Goal: Information Seeking & Learning: Learn about a topic

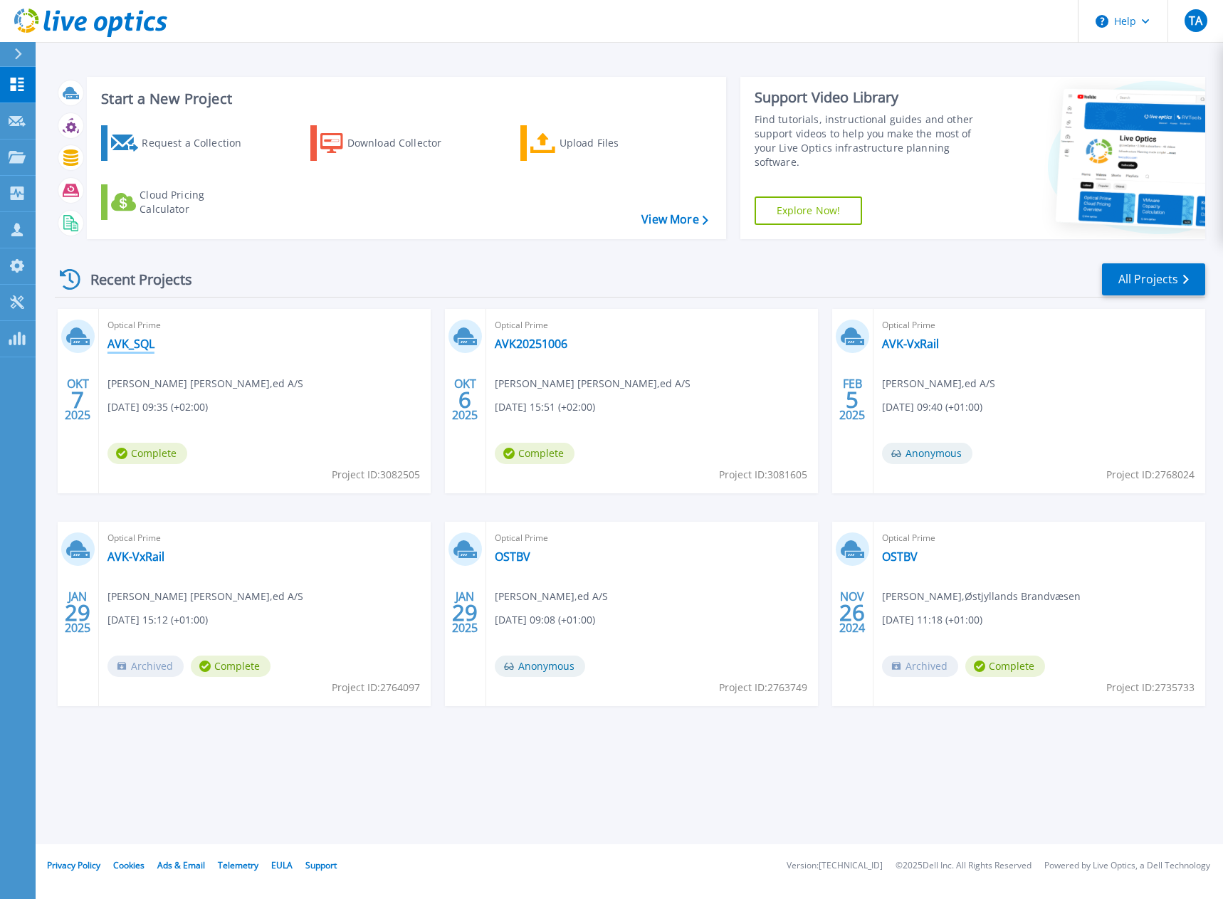
click at [136, 346] on link "AVK_SQL" at bounding box center [130, 344] width 47 height 14
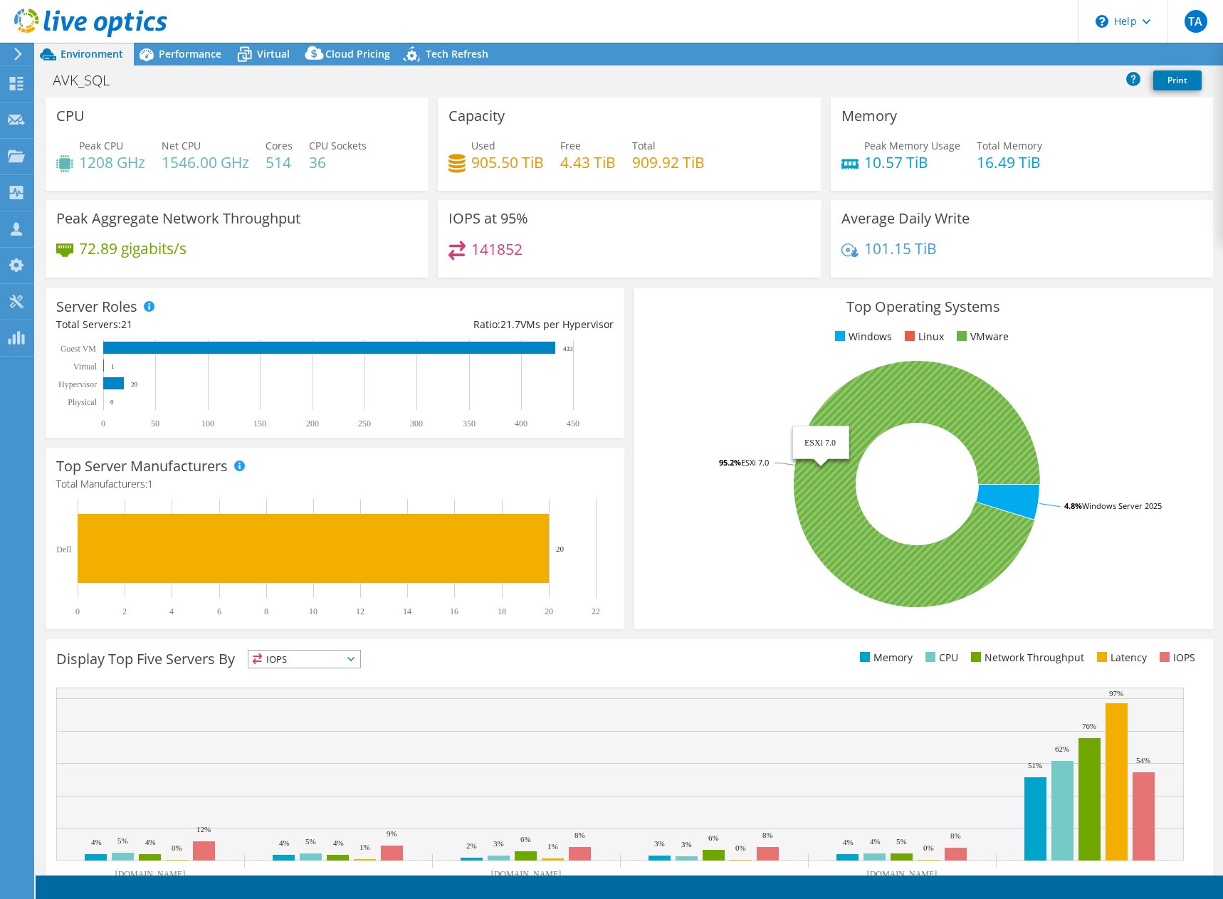
select select "USD"
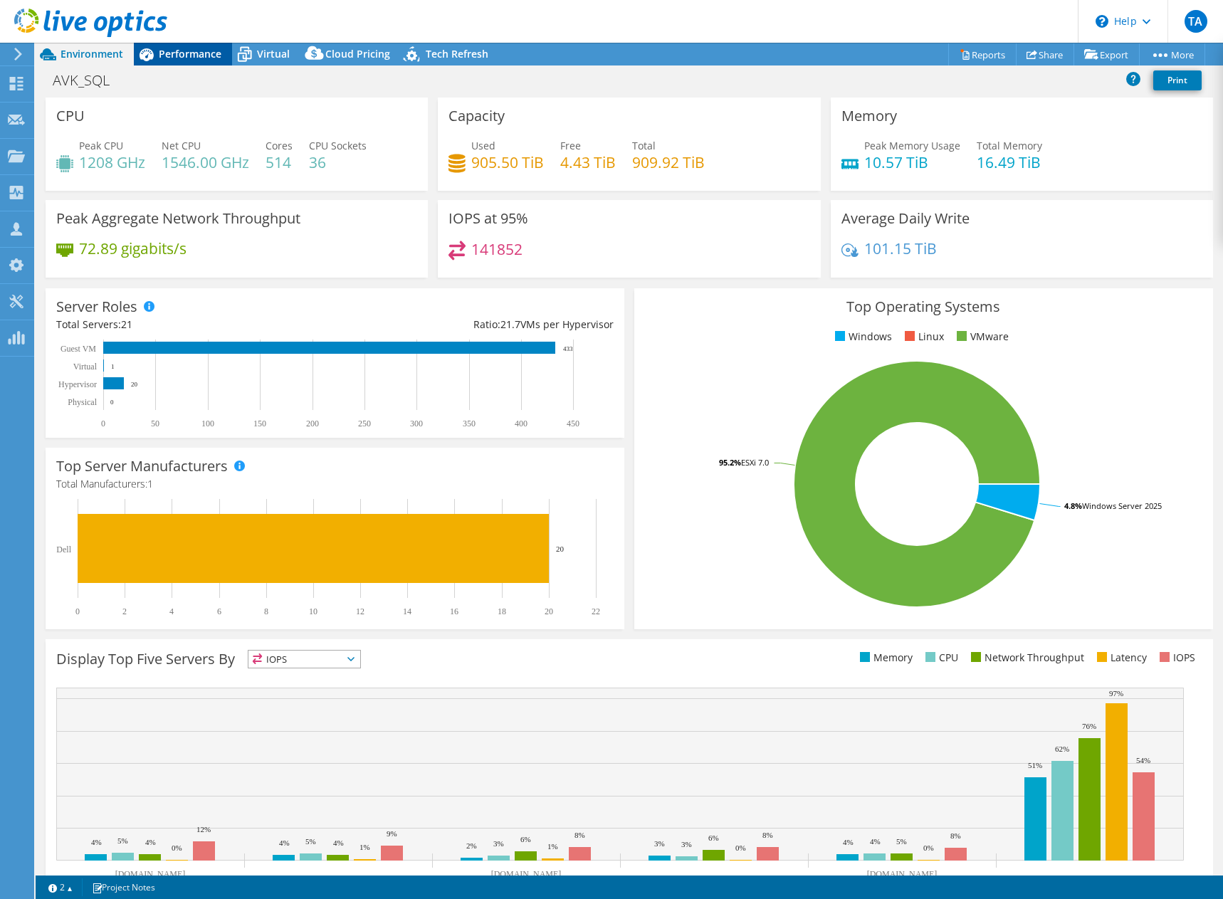
click at [184, 47] on span "Performance" at bounding box center [190, 54] width 63 height 14
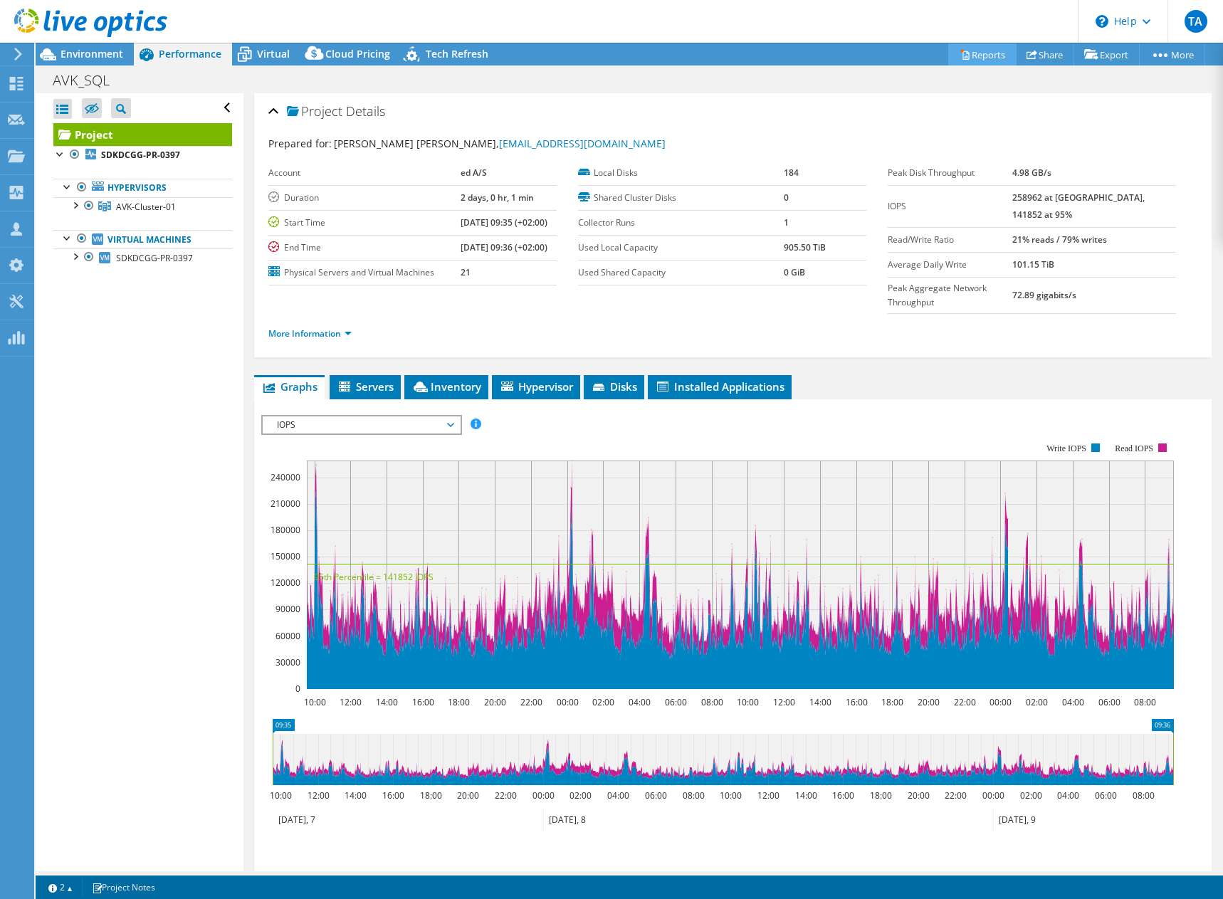
click at [980, 51] on link "Reports" at bounding box center [982, 54] width 68 height 22
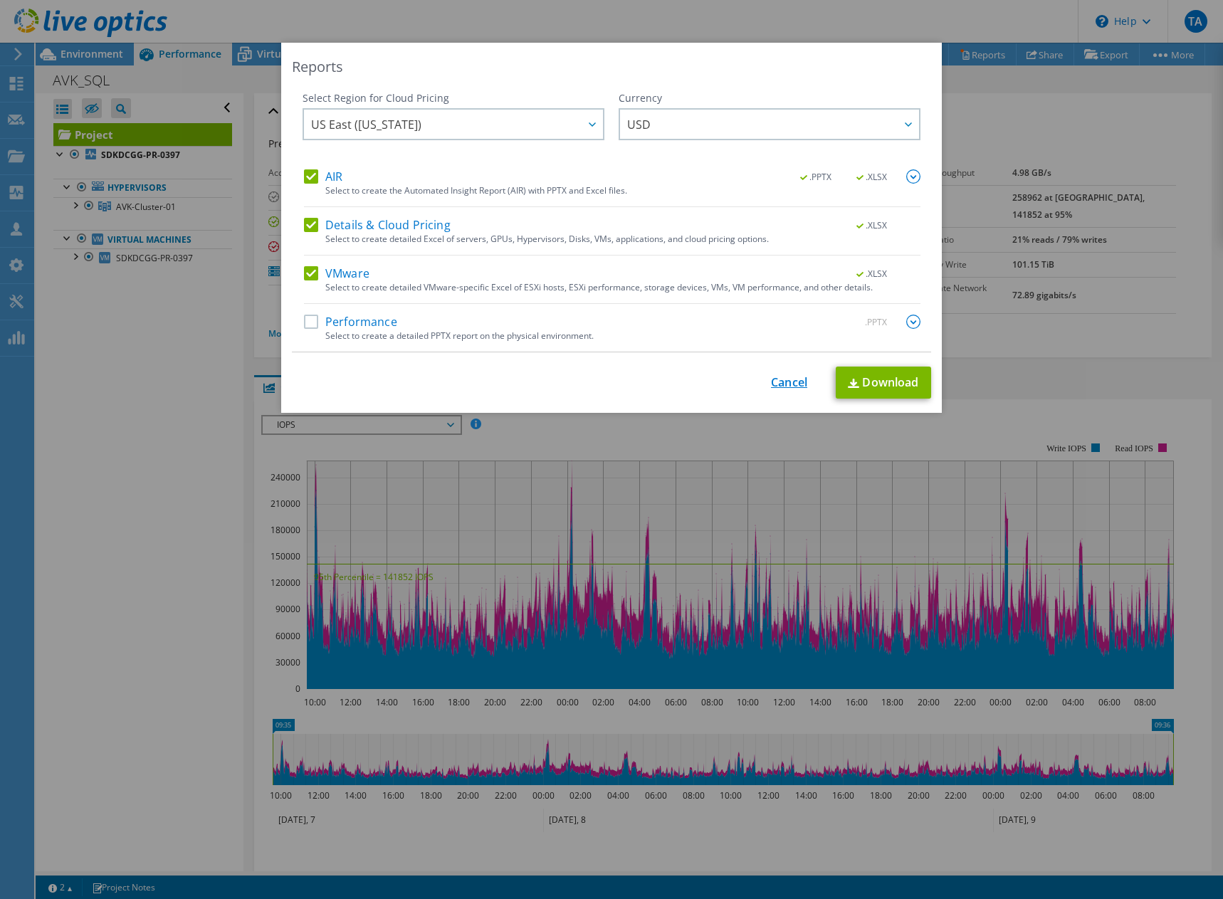
click at [778, 387] on link "Cancel" at bounding box center [789, 383] width 36 height 14
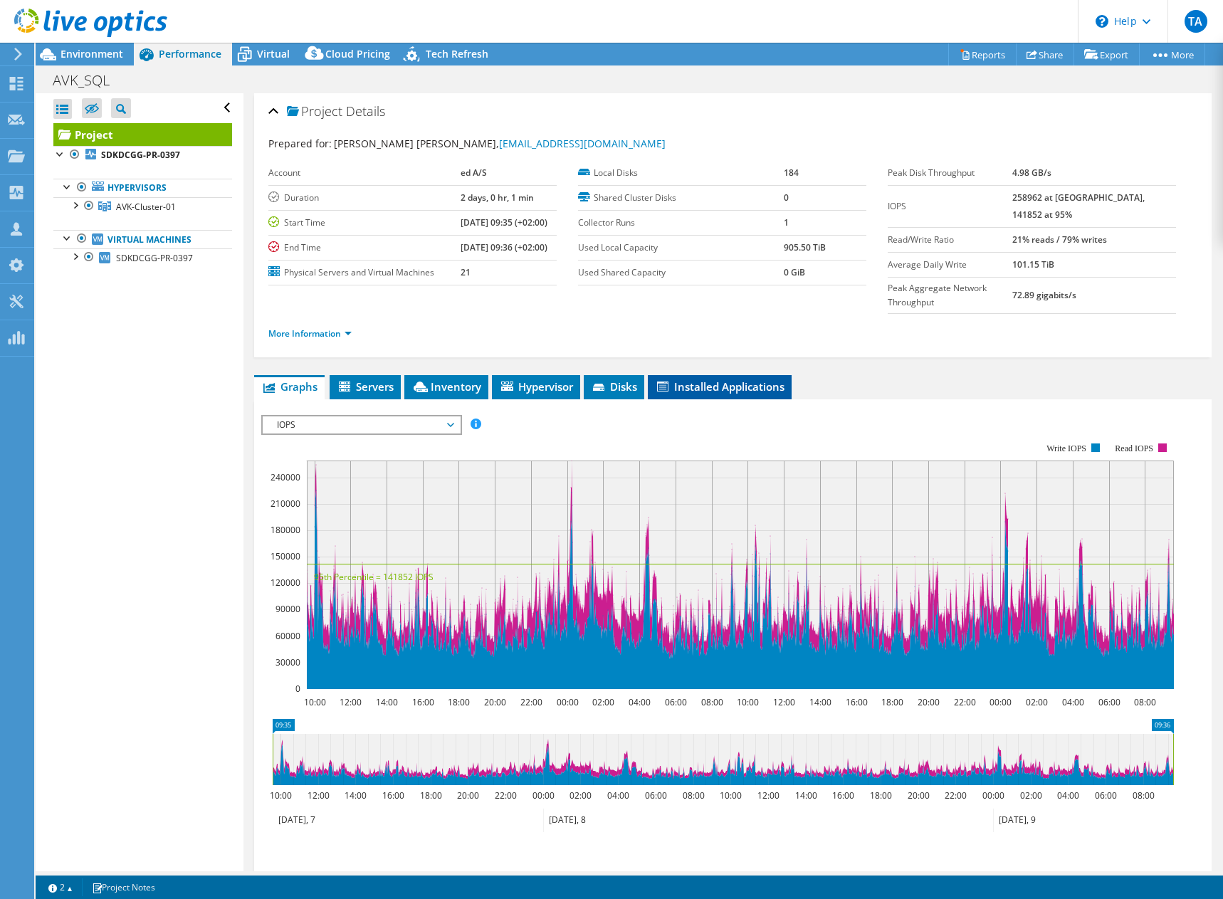
click at [722, 379] on span "Installed Applications" at bounding box center [720, 386] width 130 height 14
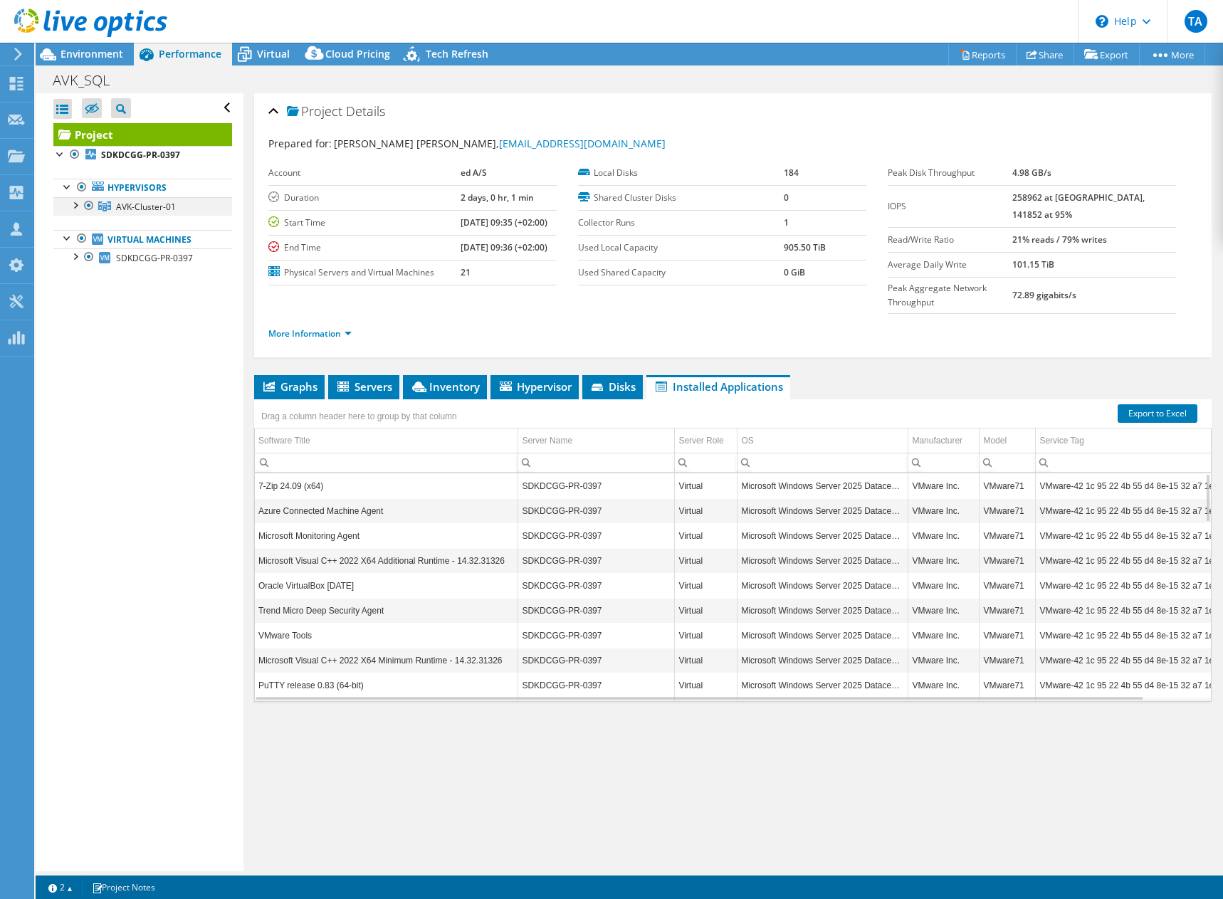
click at [75, 208] on div at bounding box center [75, 204] width 14 height 14
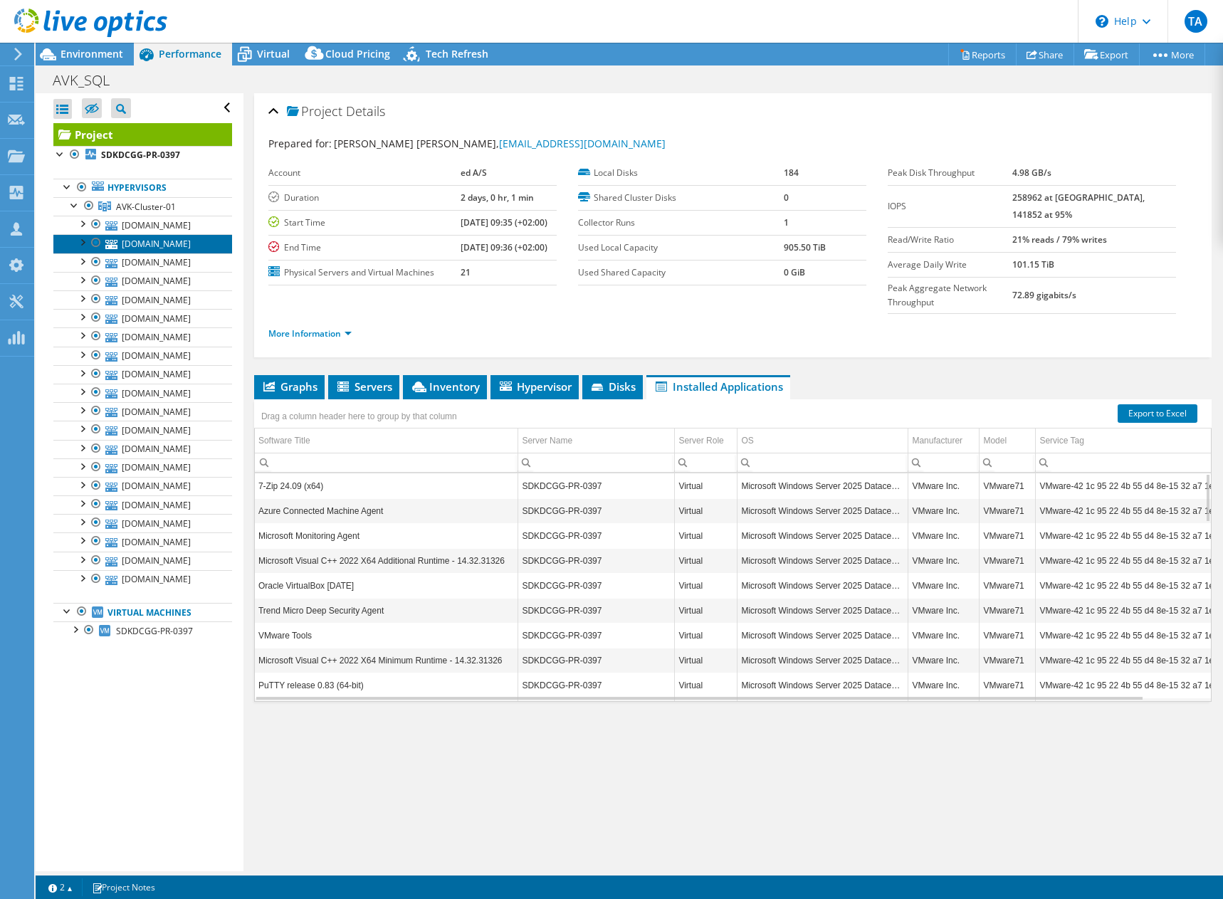
click at [122, 253] on link "sdkdcgg-vx-005.group.avkgroup.global" at bounding box center [142, 243] width 179 height 19
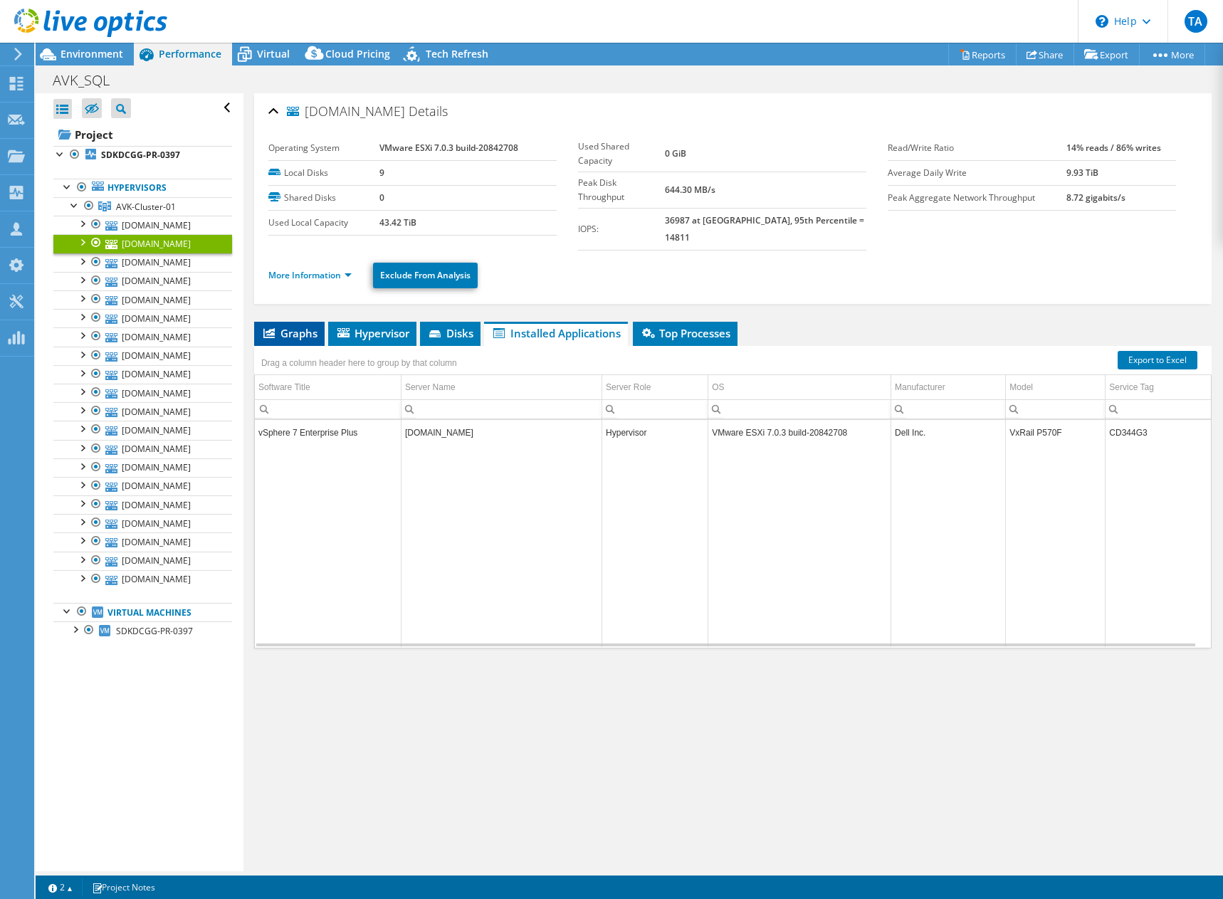
click at [293, 326] on span "Graphs" at bounding box center [289, 333] width 56 height 14
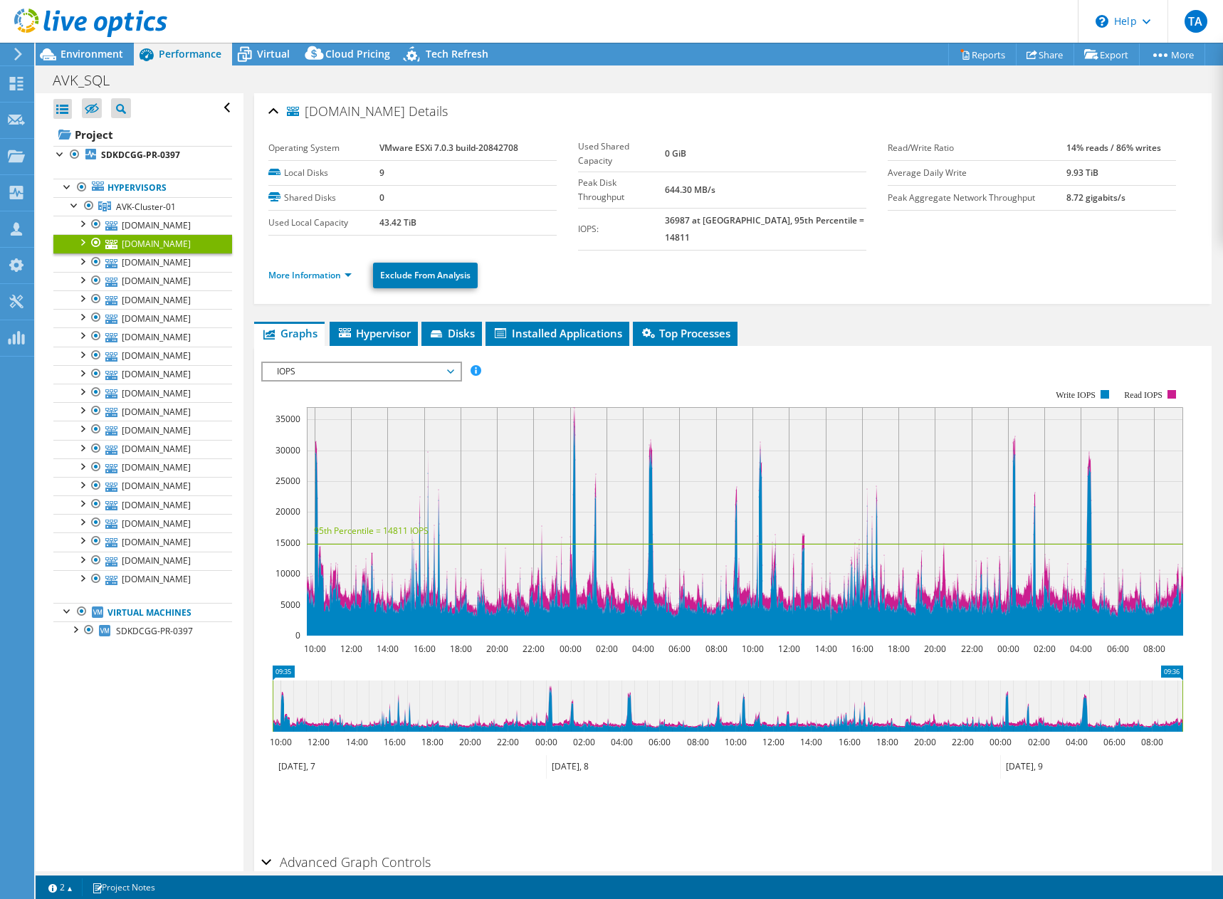
click at [456, 363] on span "IOPS" at bounding box center [361, 371] width 197 height 17
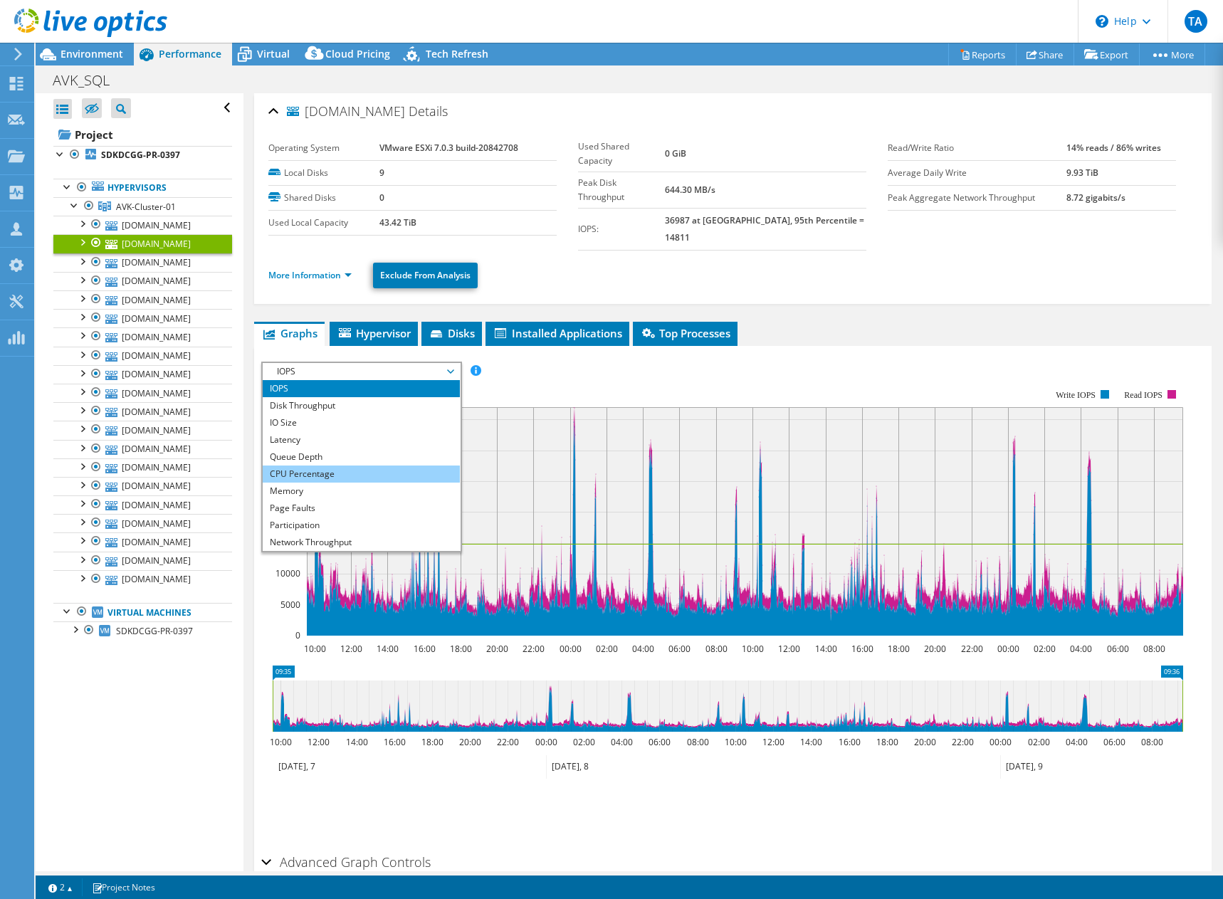
click at [369, 466] on li "CPU Percentage" at bounding box center [361, 474] width 197 height 17
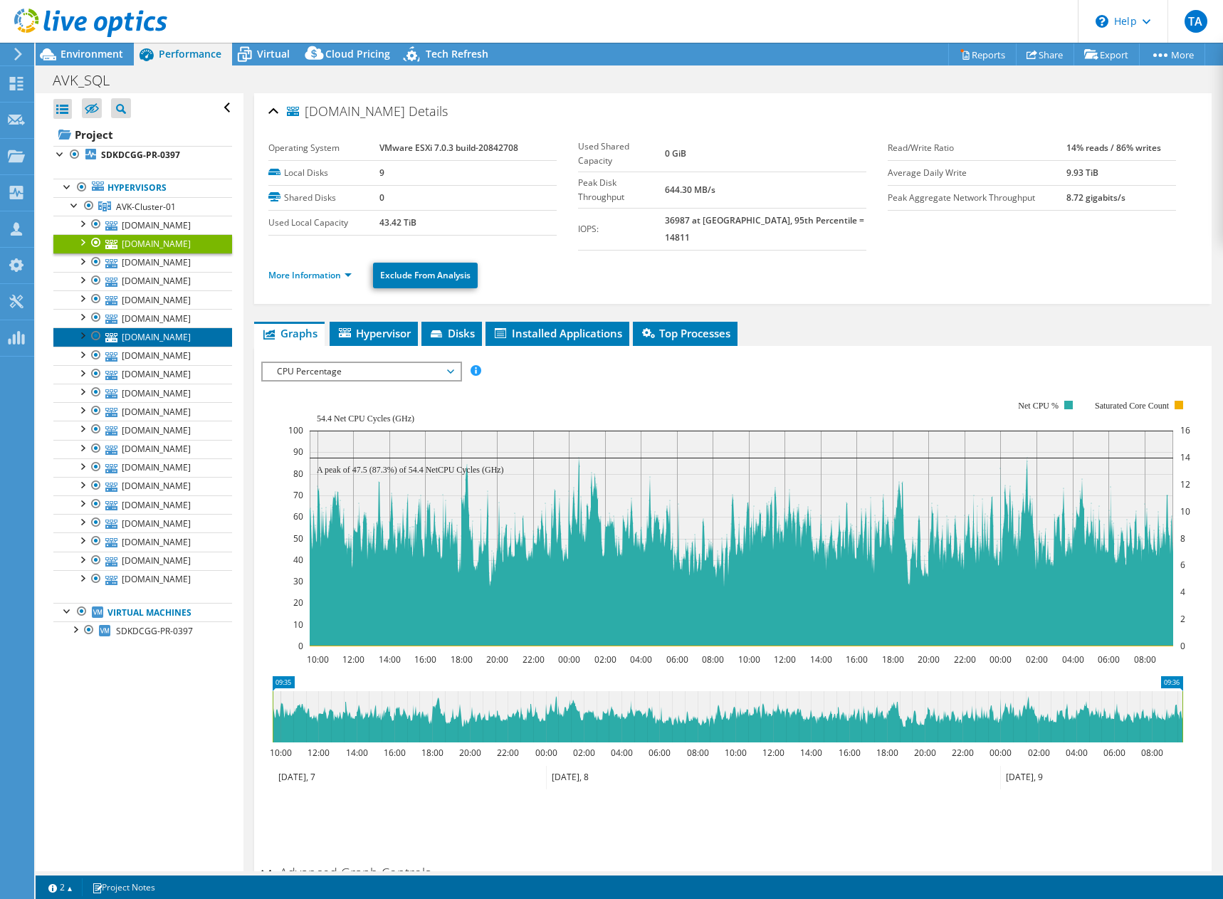
click at [132, 346] on link "sdkdcgg-vx-007.group.avkgroup.global" at bounding box center [142, 336] width 179 height 19
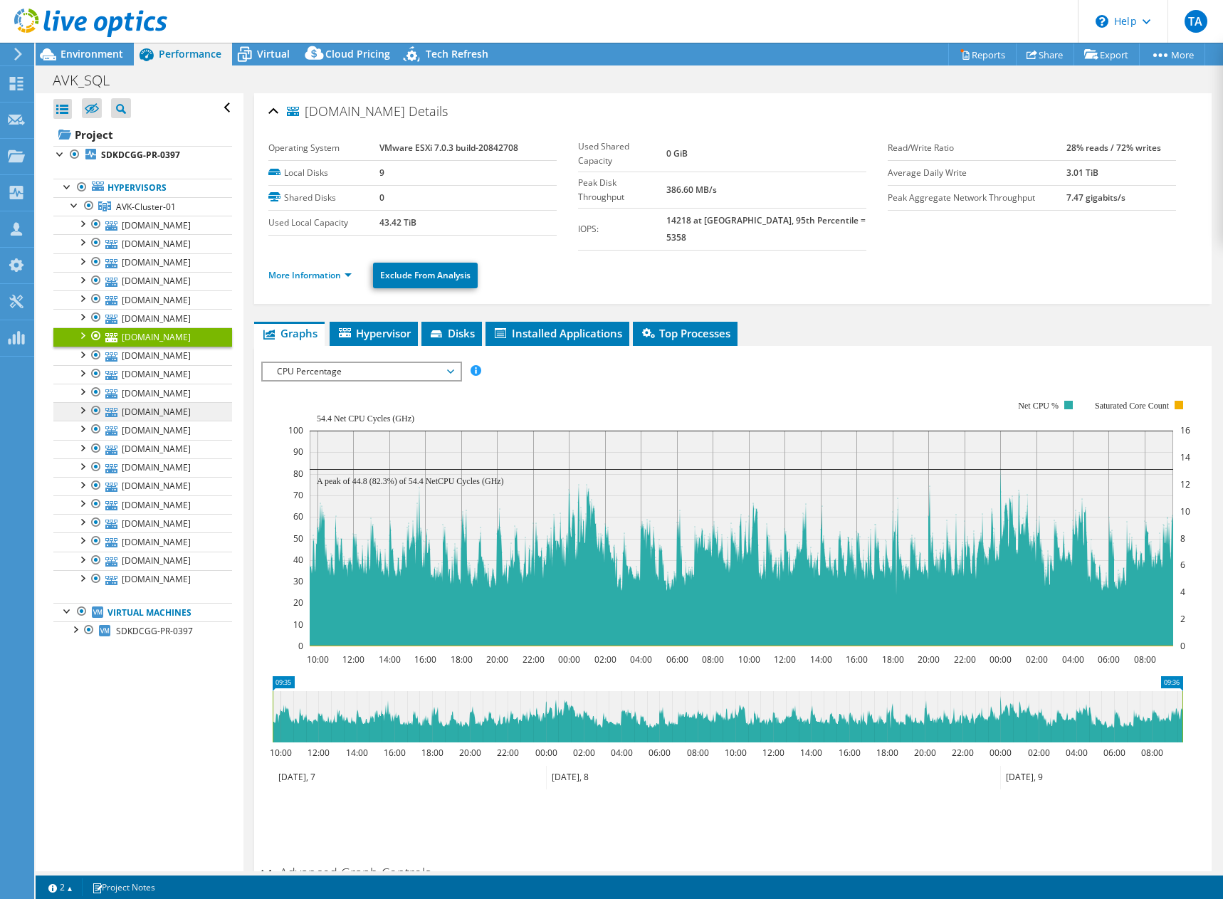
scroll to position [56, 0]
click at [189, 532] on link "sdkdcgg-vx-006.group.avkgroup.global" at bounding box center [142, 523] width 179 height 19
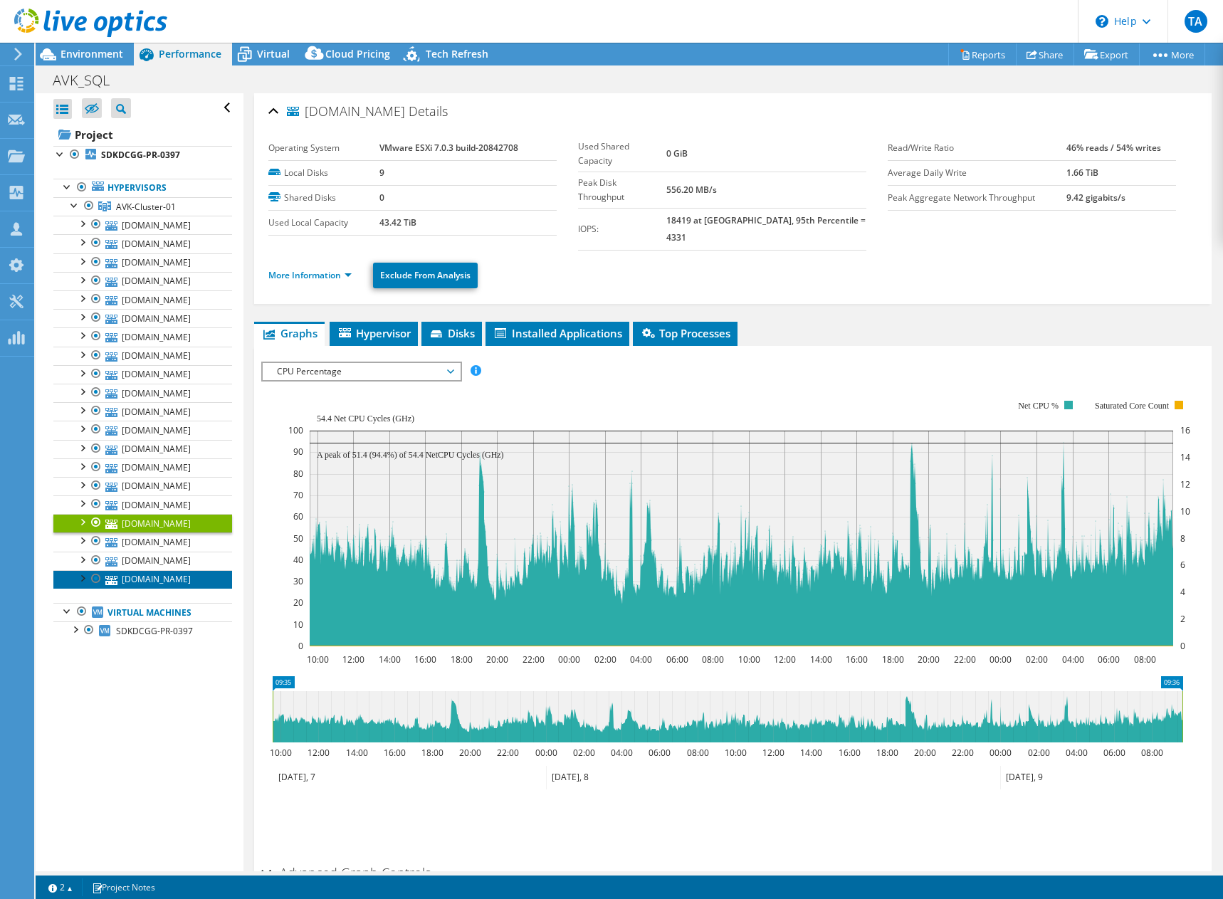
click at [158, 589] on link "sdkdcgg-vx-008.group.avkgroup.global" at bounding box center [142, 579] width 179 height 19
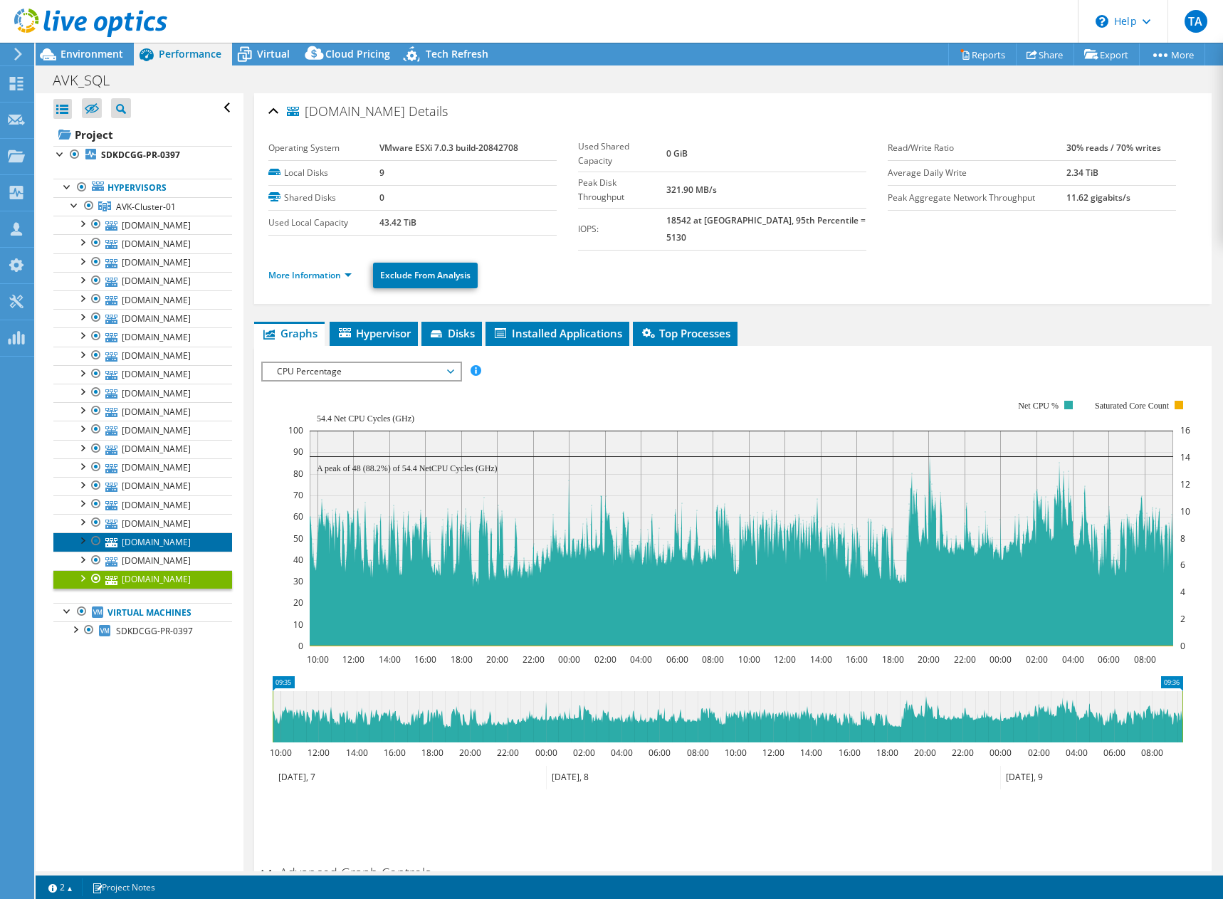
click at [162, 551] on link "sdkdcgg-vx-019.group.avkgroup.global" at bounding box center [142, 541] width 179 height 19
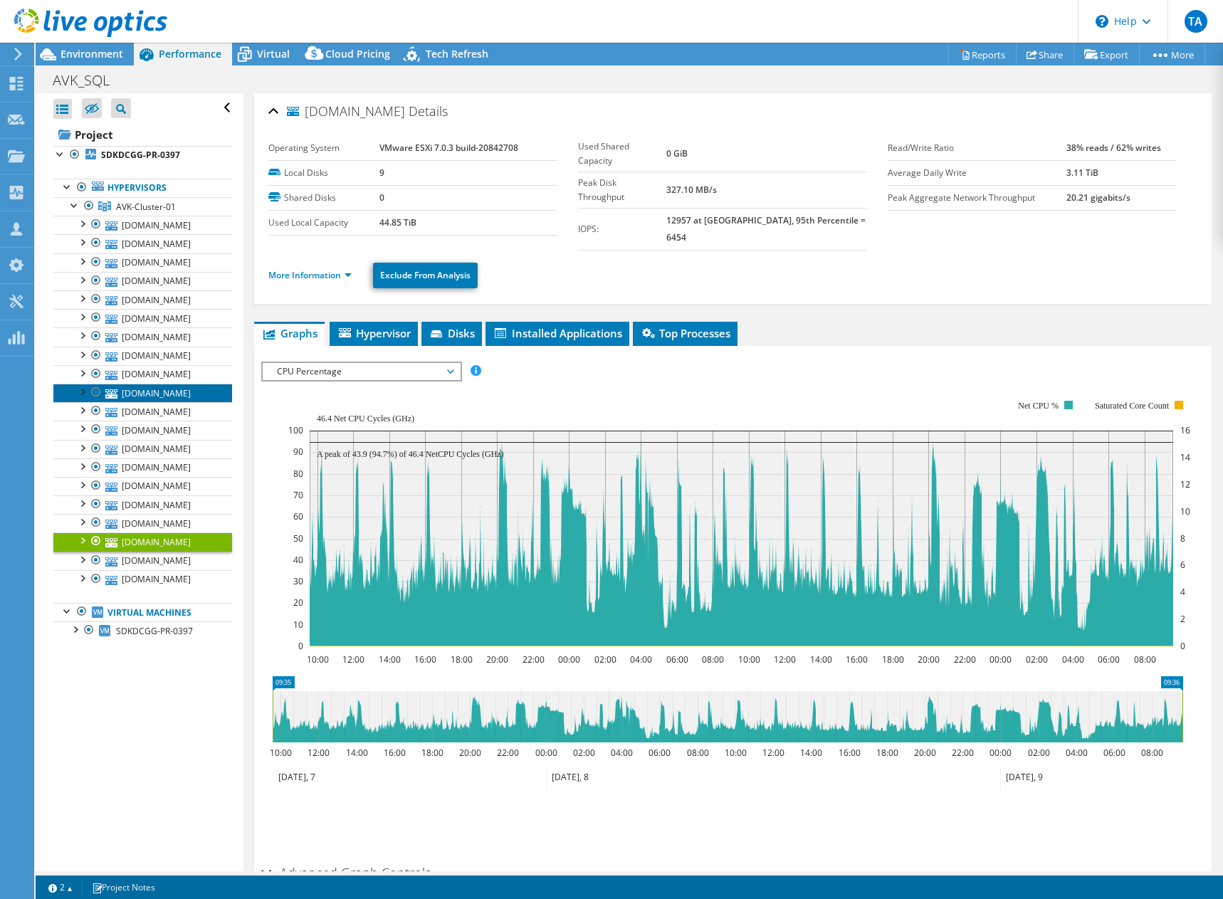
click at [164, 402] on link "sdkdcgg-vx-020.group.avkgroup.global" at bounding box center [142, 393] width 179 height 19
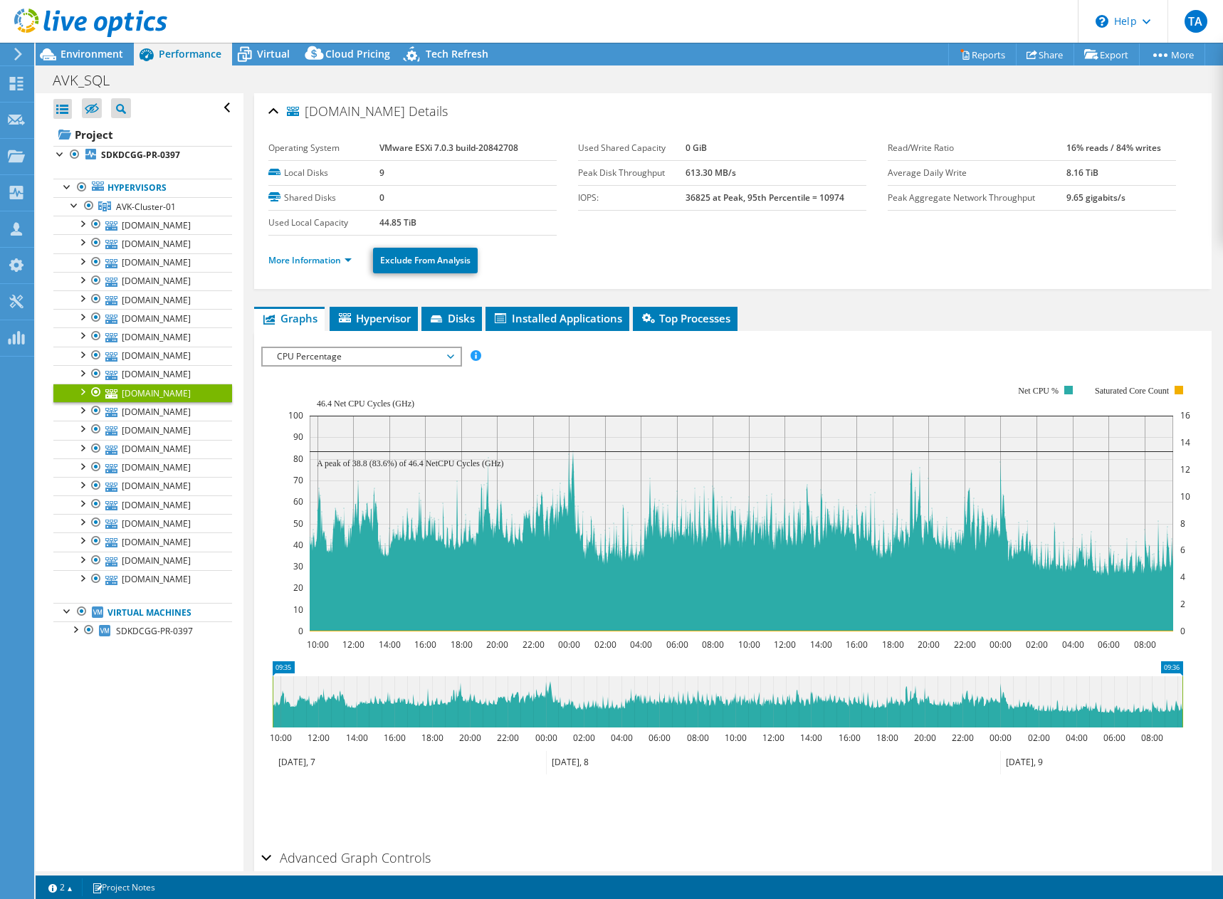
click at [433, 362] on span "CPU Percentage" at bounding box center [361, 356] width 183 height 17
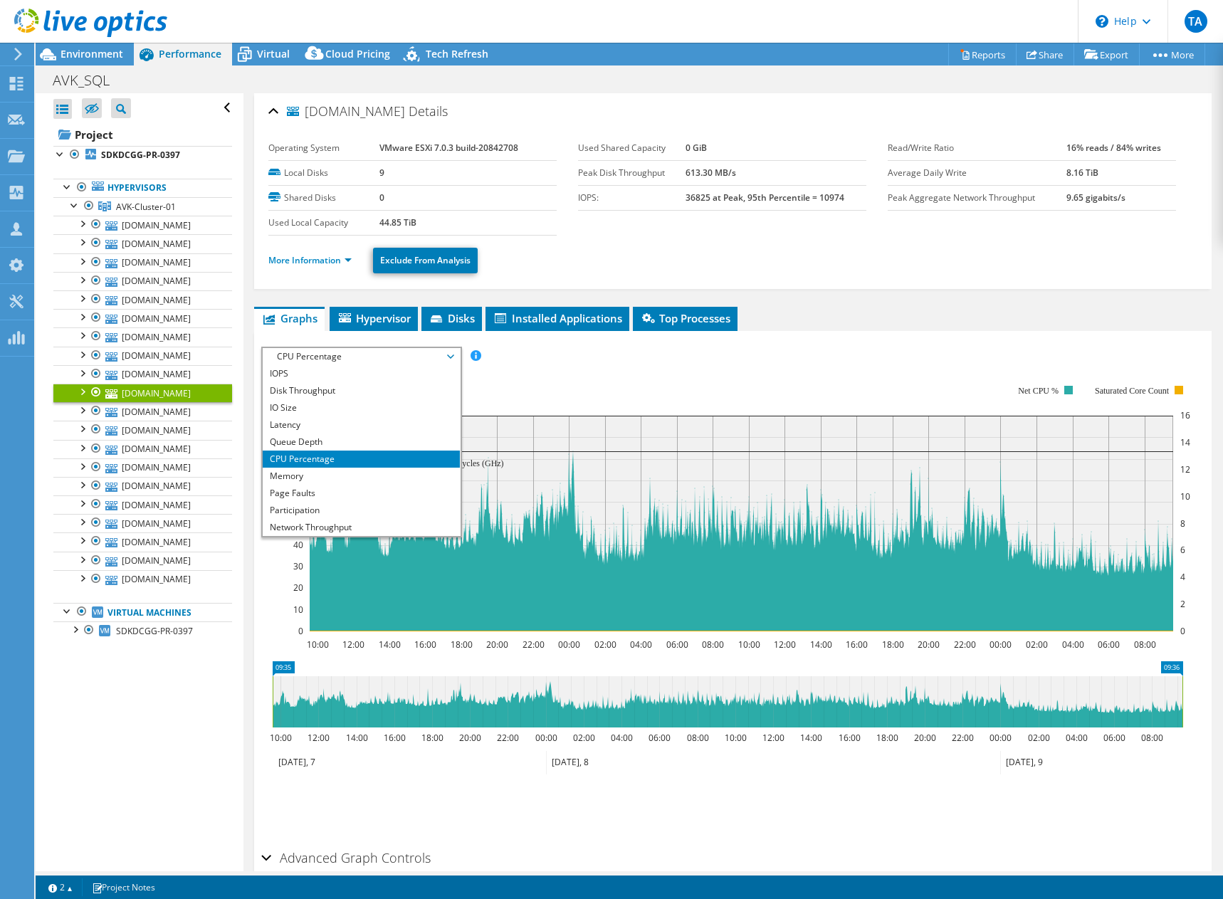
click at [799, 374] on rect at bounding box center [739, 508] width 902 height 285
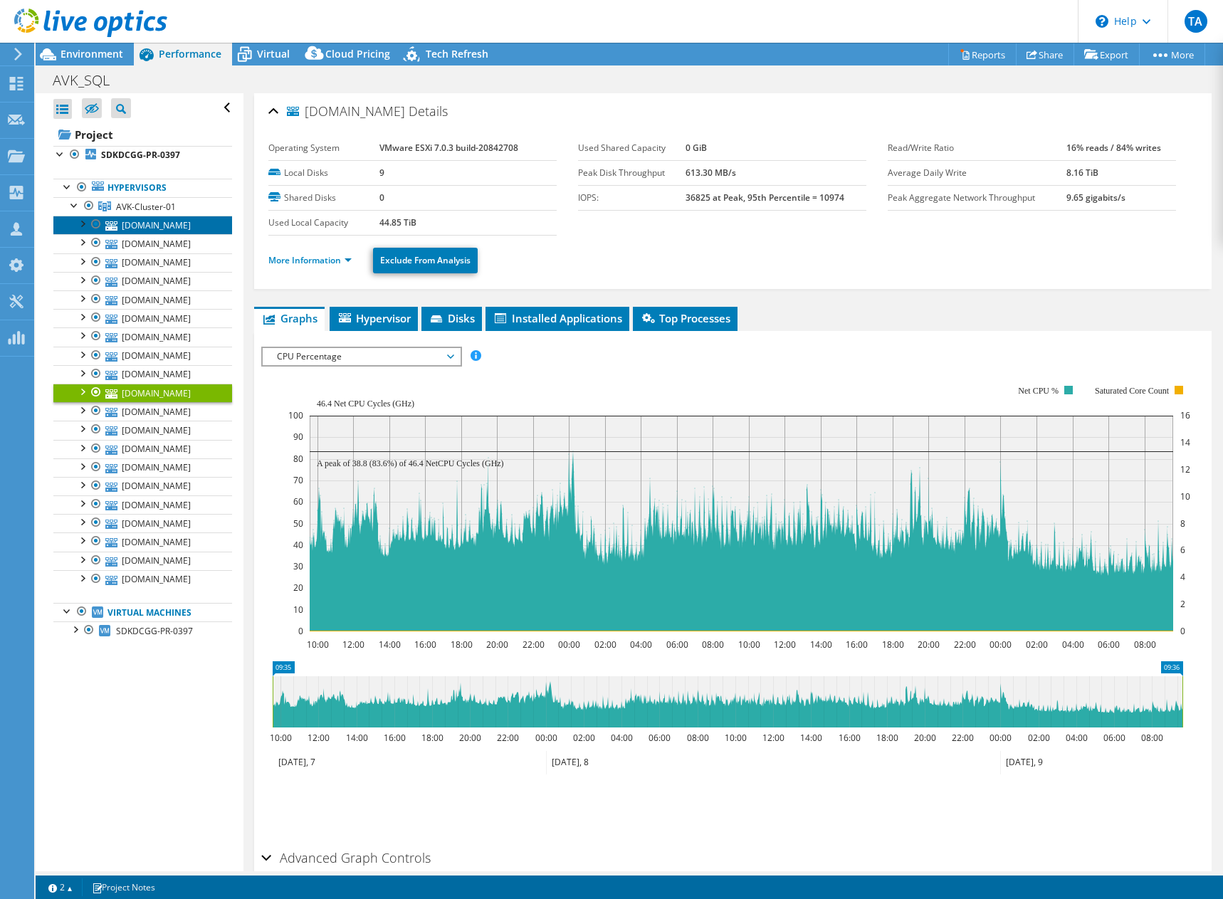
click at [144, 216] on link "sdkdcgg-vx-003.group.avkgroup.global" at bounding box center [142, 225] width 179 height 19
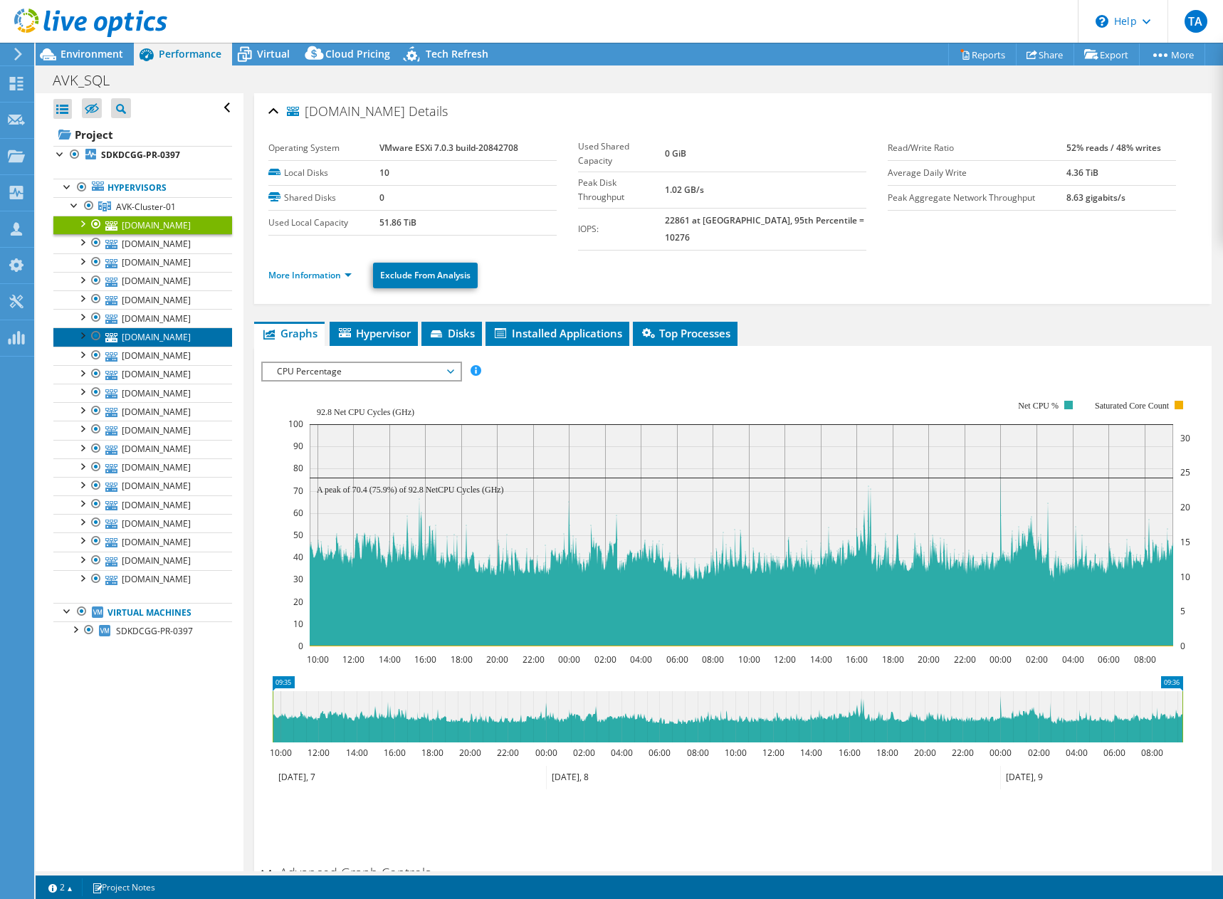
click at [140, 346] on link "sdkdcgg-vx-007.group.avkgroup.global" at bounding box center [142, 336] width 179 height 19
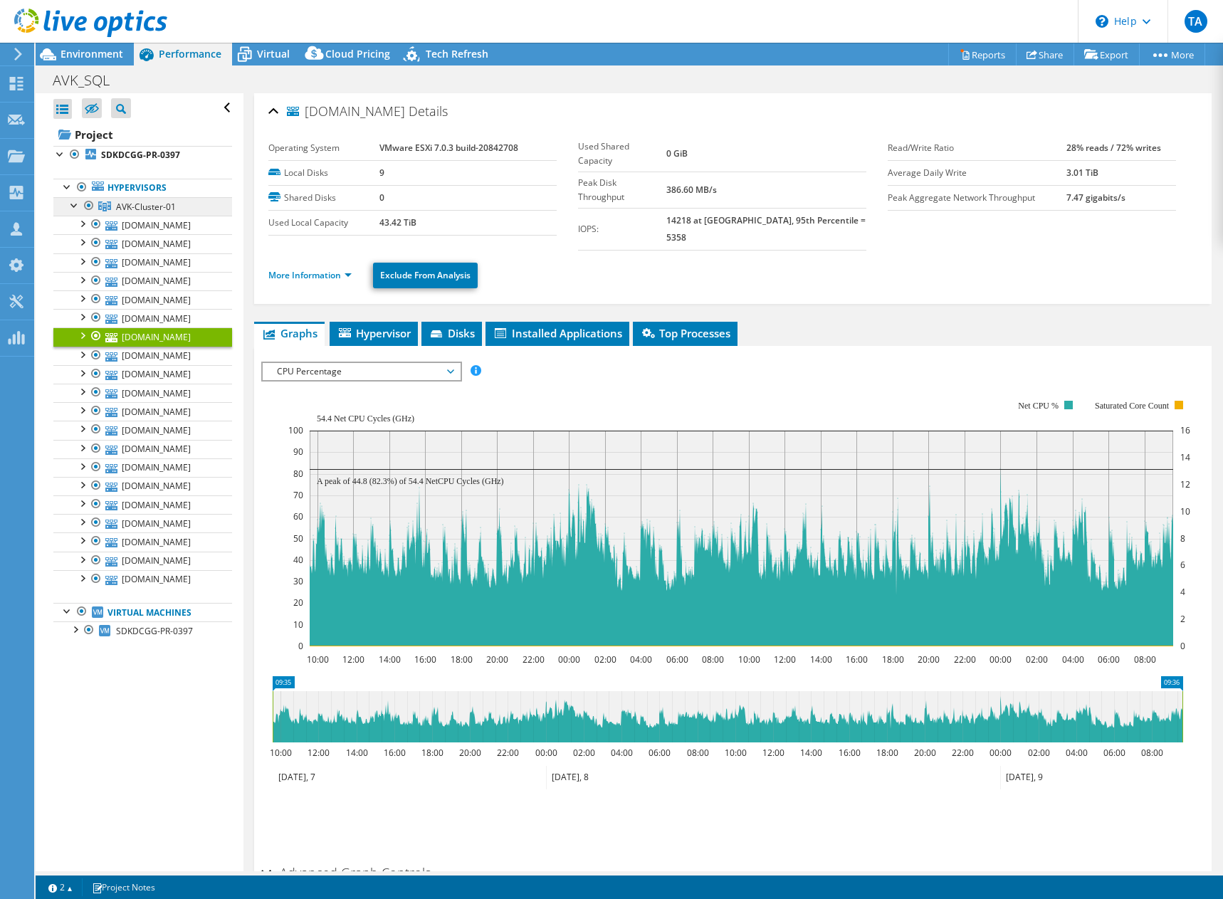
click at [145, 201] on span "AVK-Cluster-01" at bounding box center [146, 207] width 60 height 12
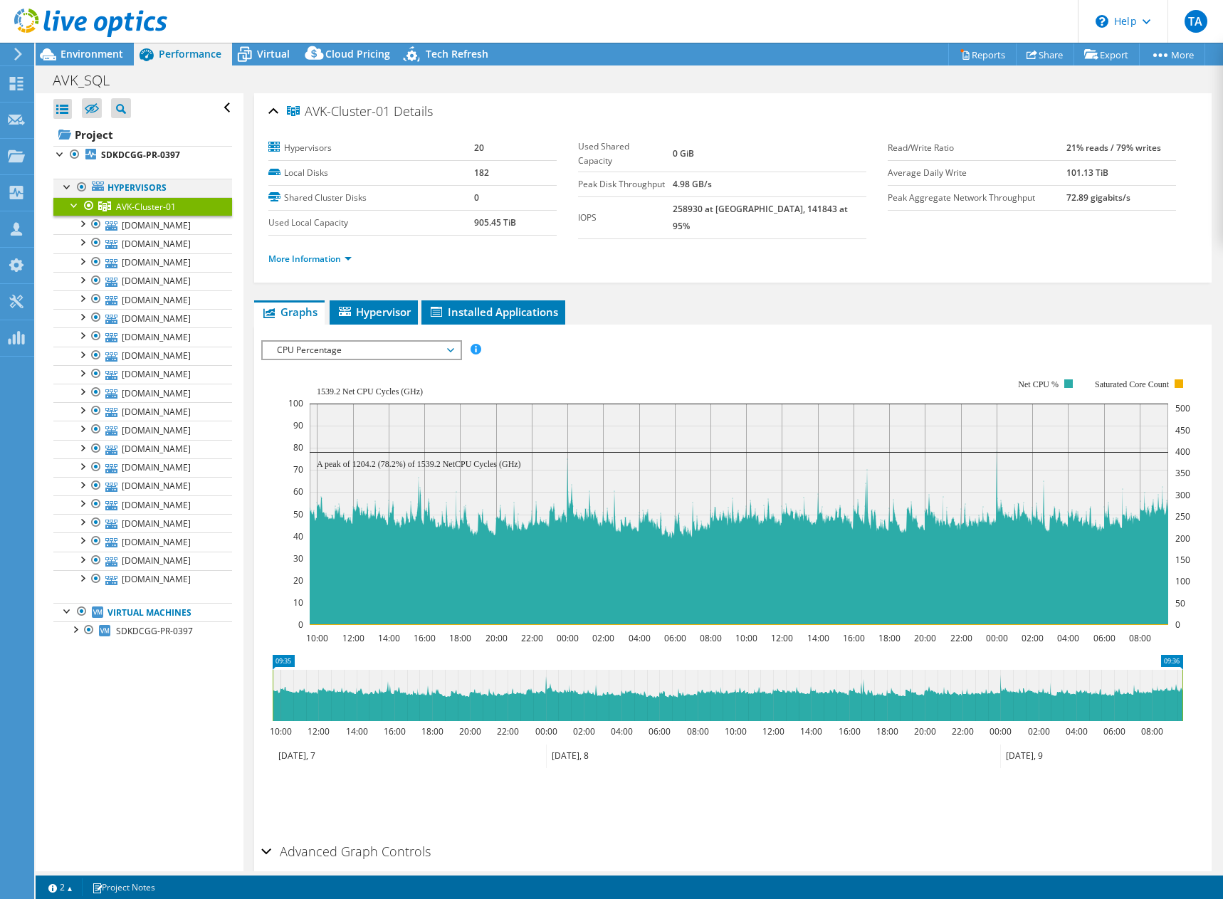
click at [68, 179] on div at bounding box center [68, 186] width 14 height 14
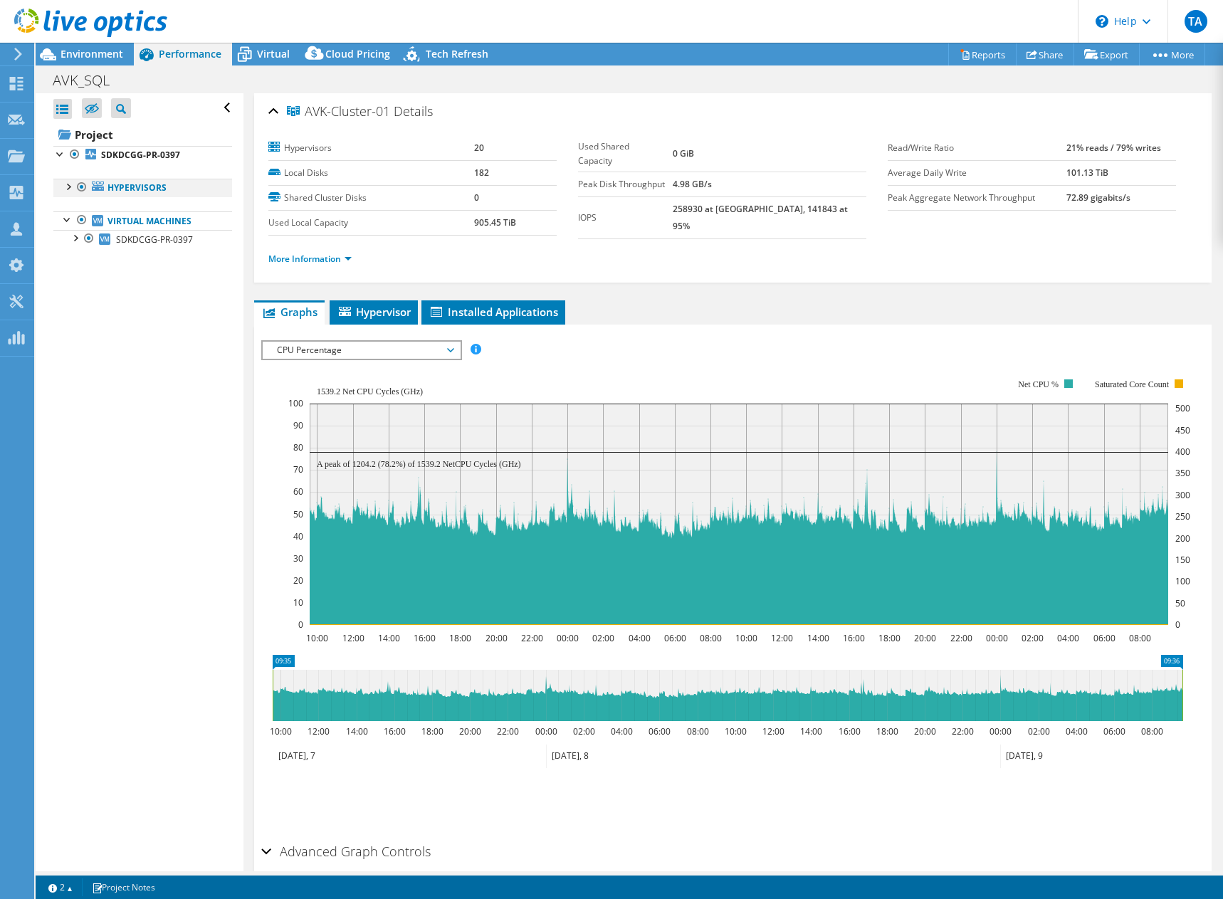
click at [65, 188] on div at bounding box center [68, 186] width 14 height 14
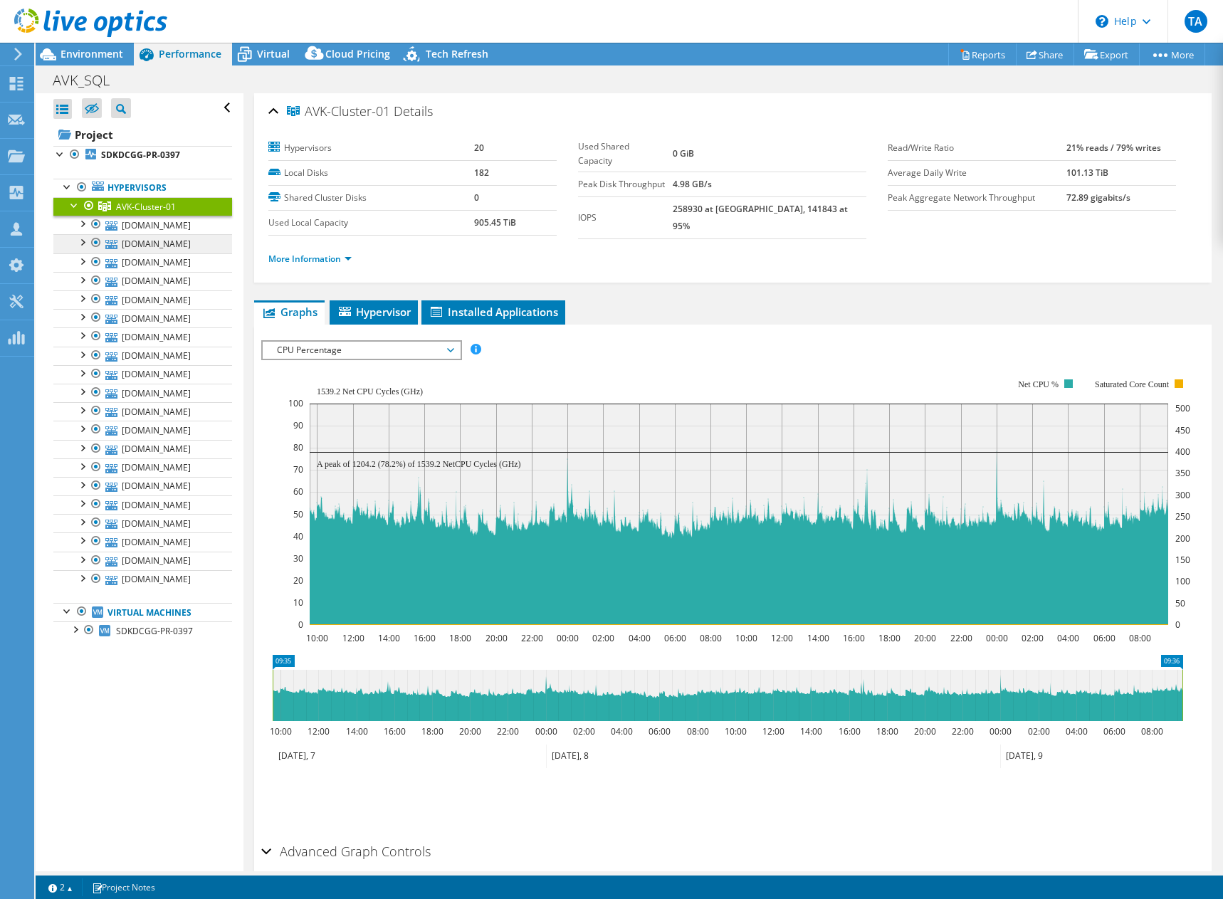
scroll to position [56, 0]
click at [148, 201] on span "AVK-Cluster-01" at bounding box center [146, 207] width 60 height 12
click at [315, 257] on link "More Information" at bounding box center [309, 259] width 83 height 12
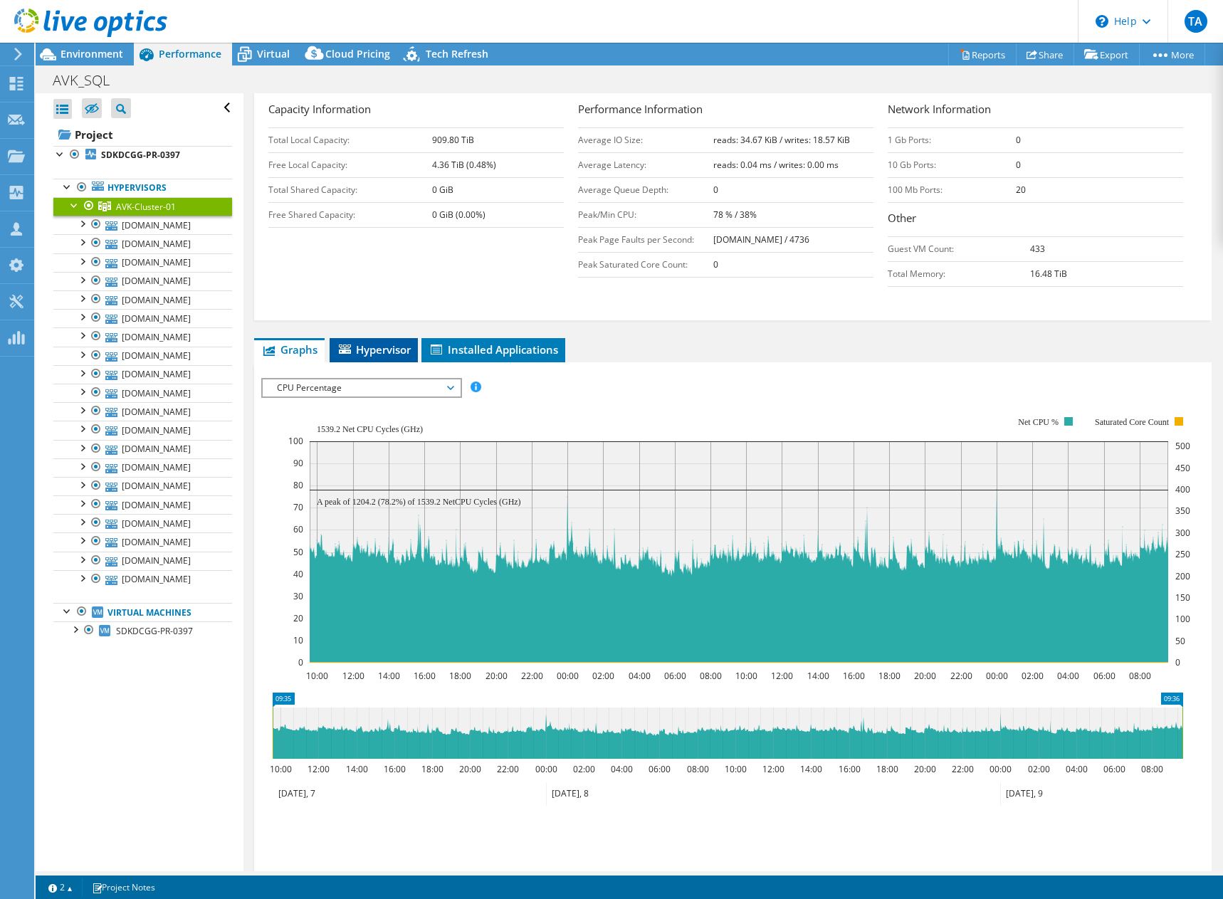
click at [352, 350] on span "Hypervisor" at bounding box center [374, 349] width 74 height 14
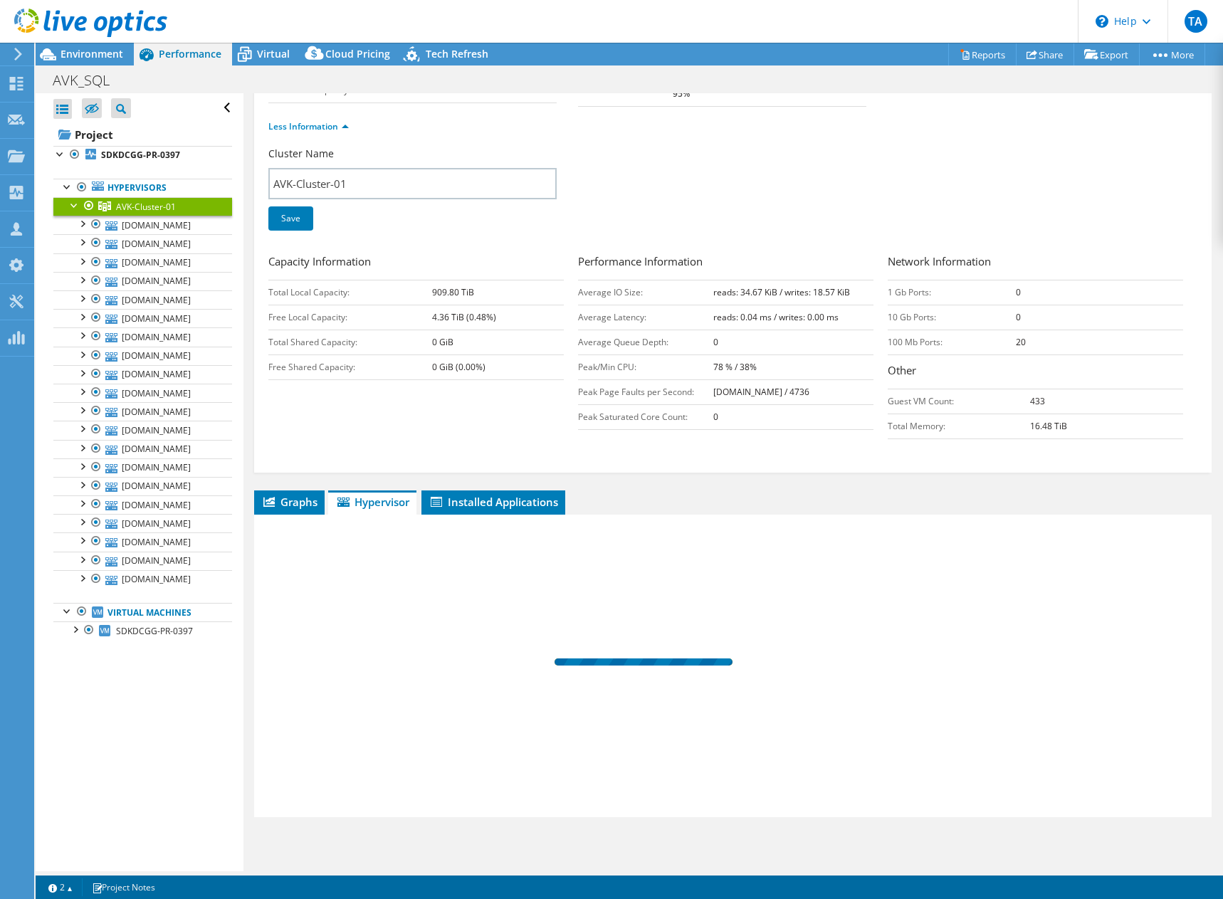
scroll to position [137, 0]
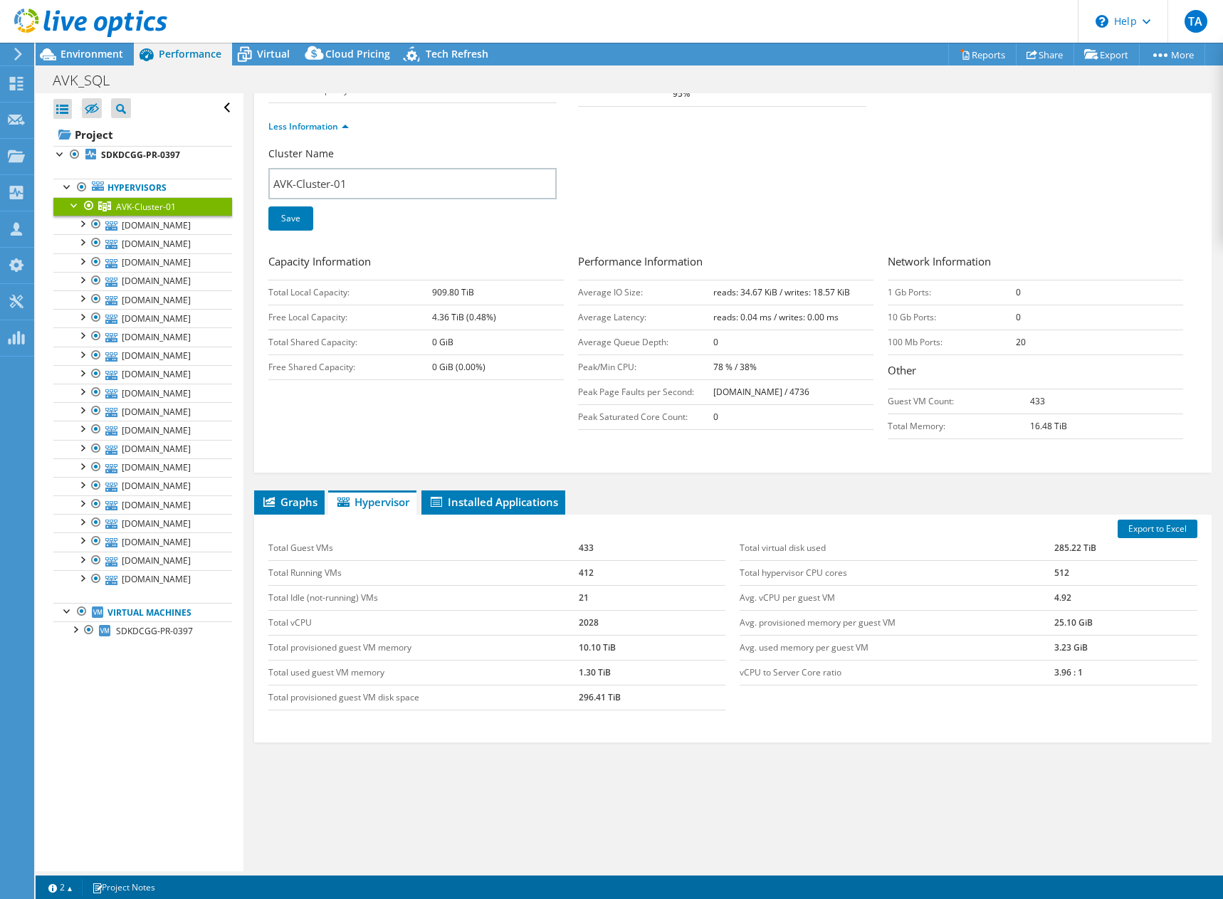
click at [238, 39] on header "TA Channel Partner Torben Agergaard tag@ed.dk ed A/S My Profile Log Out \n Help…" at bounding box center [611, 21] width 1223 height 43
click at [270, 59] on span "Virtual" at bounding box center [273, 54] width 33 height 14
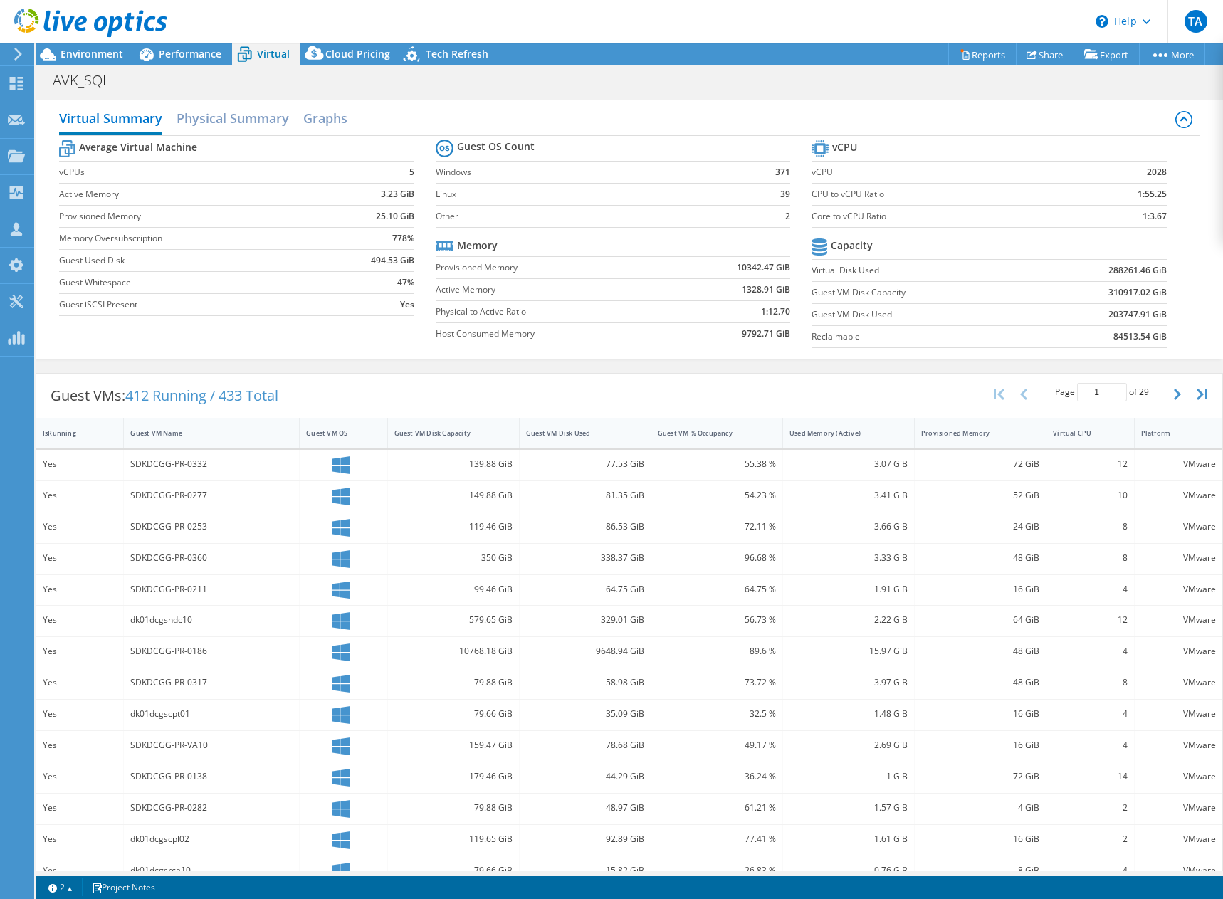
click at [1115, 315] on b "203747.91 GiB" at bounding box center [1137, 315] width 58 height 14
